Goal: Task Accomplishment & Management: Manage account settings

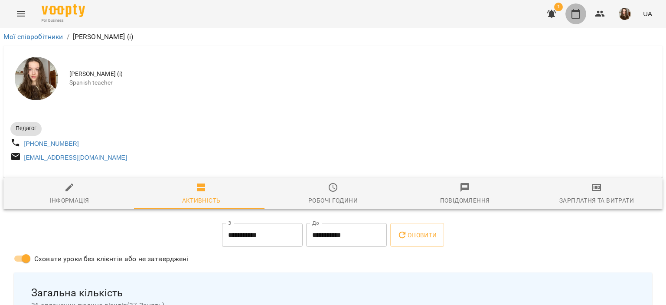
click at [576, 8] on button "button" at bounding box center [575, 13] width 21 height 21
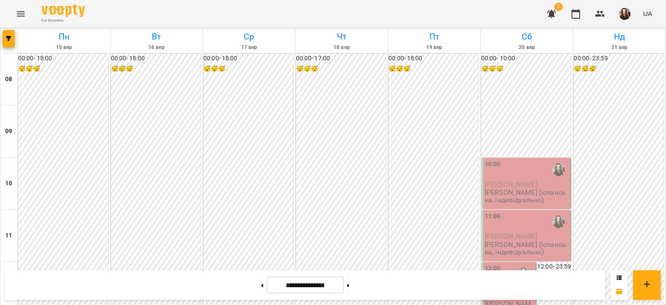
scroll to position [481, 0]
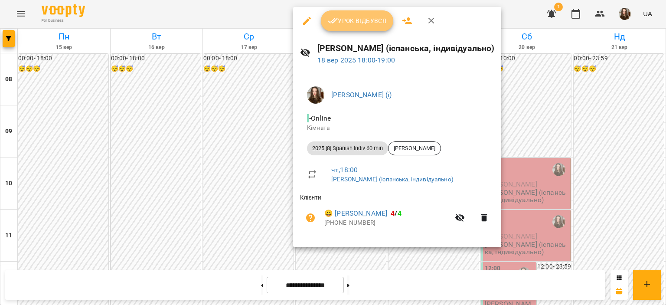
click at [349, 23] on span "Урок відбувся" at bounding box center [357, 21] width 59 height 10
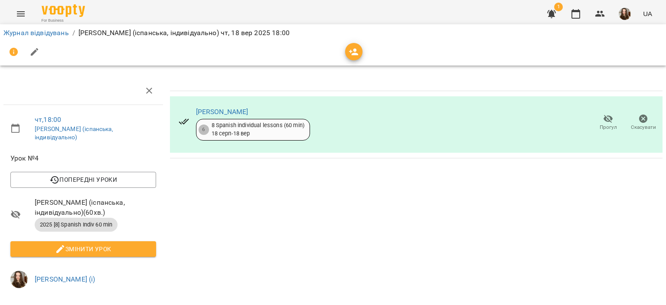
click at [349, 23] on div "Журнал відвідувань / [PERSON_NAME] (іспанська, індивідуально) [DATE] 18:00" at bounding box center [332, 45] width 669 height 45
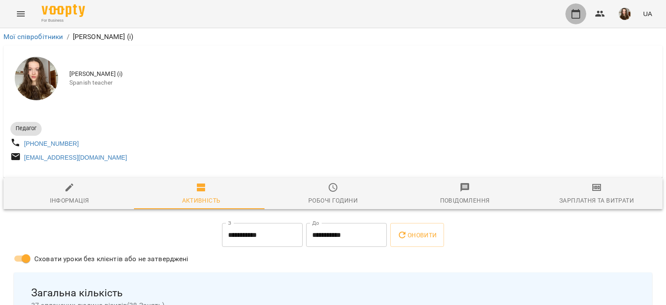
click at [582, 21] on button "button" at bounding box center [575, 13] width 21 height 21
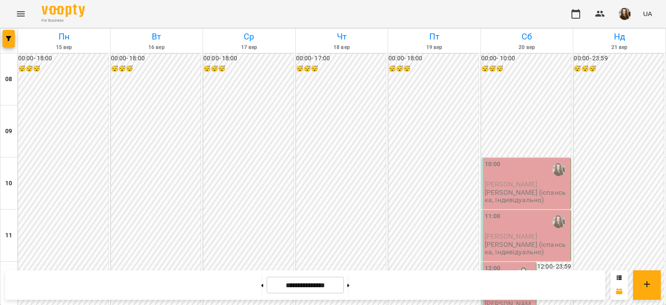
scroll to position [114, 0]
